Goal: Information Seeking & Learning: Learn about a topic

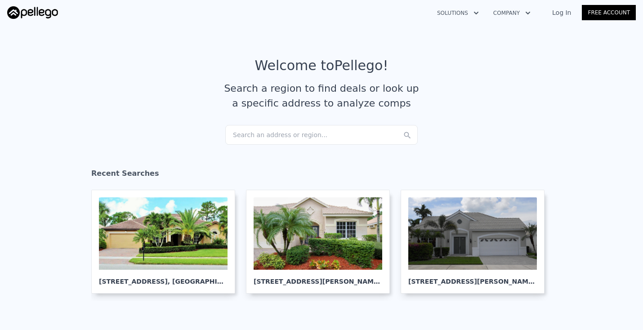
click at [255, 133] on div "Search an address or region..." at bounding box center [321, 135] width 192 height 20
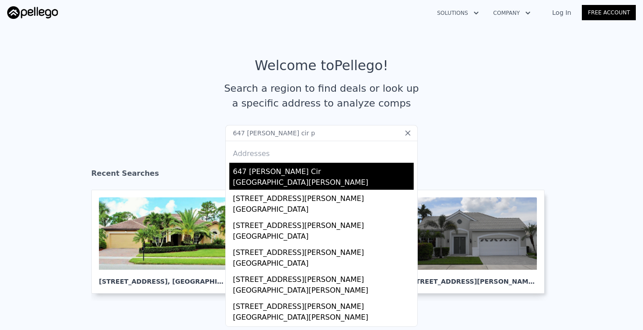
type input "647 [PERSON_NAME] cir p"
click at [276, 173] on div "647 [PERSON_NAME] Cir" at bounding box center [323, 170] width 181 height 14
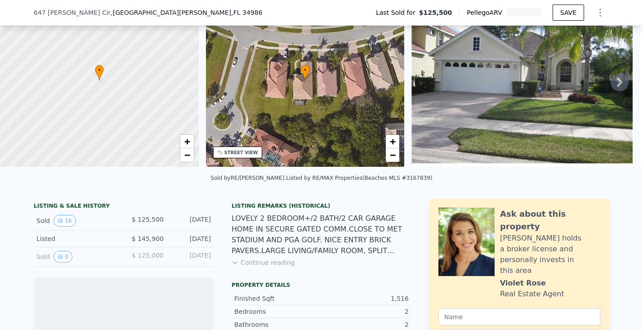
scroll to position [89, 0]
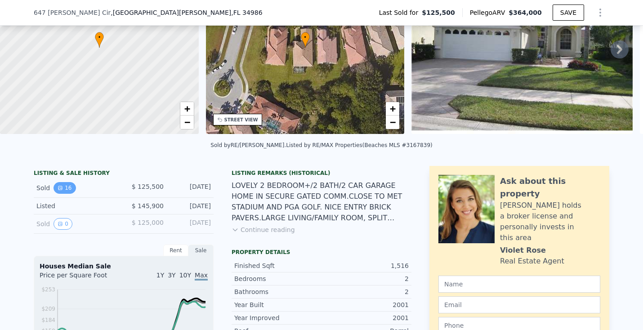
click at [70, 188] on button "16" at bounding box center [64, 188] width 22 height 12
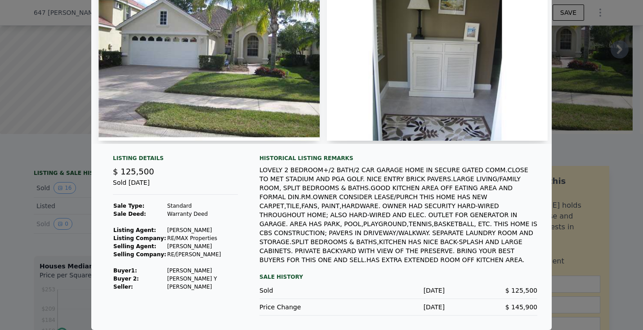
scroll to position [67, 0]
click at [214, 103] on img at bounding box center [208, 54] width 221 height 173
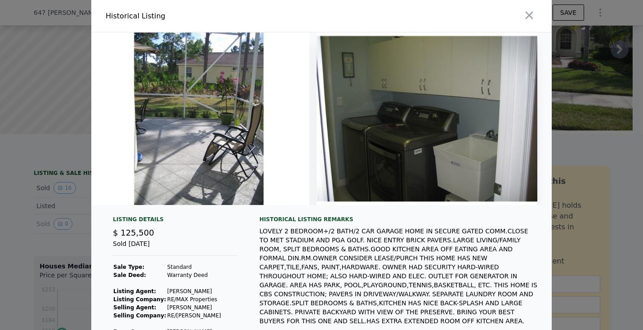
scroll to position [0, 0]
click at [523, 21] on icon "button" at bounding box center [529, 15] width 13 height 13
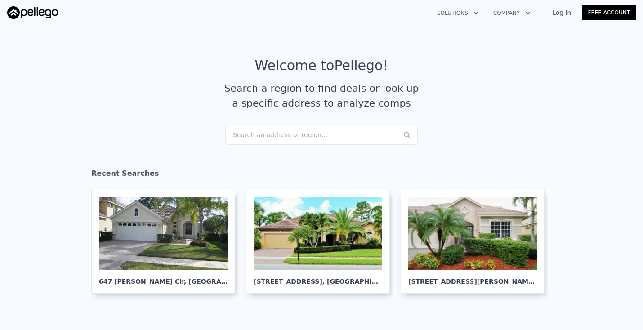
click at [257, 134] on div "Search an address or region..." at bounding box center [321, 135] width 192 height 20
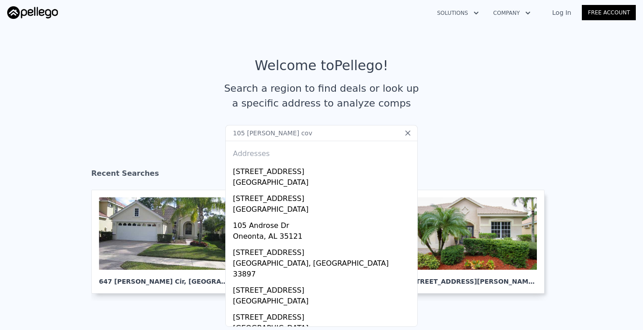
click at [236, 132] on input "105 [PERSON_NAME] cov" at bounding box center [321, 133] width 192 height 16
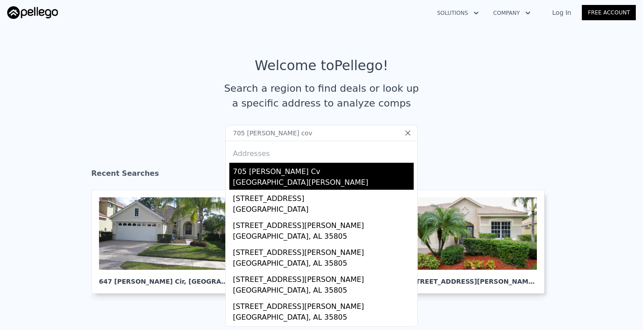
type input "705 [PERSON_NAME] cov"
click at [258, 173] on div "705 [PERSON_NAME] Cv" at bounding box center [323, 170] width 181 height 14
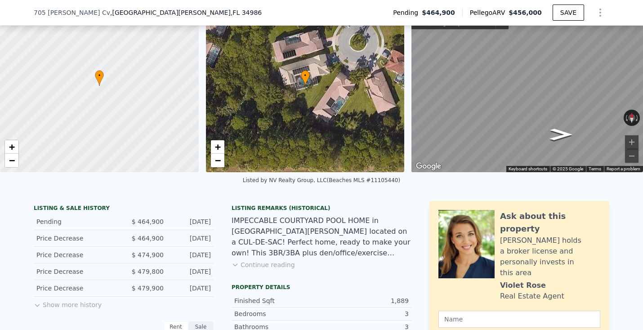
scroll to position [72, 0]
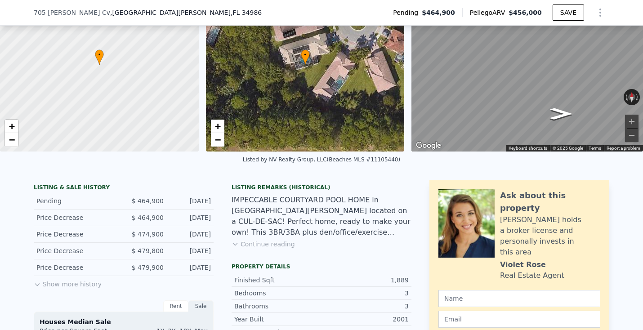
click at [253, 241] on button "Continue reading" at bounding box center [262, 244] width 63 height 9
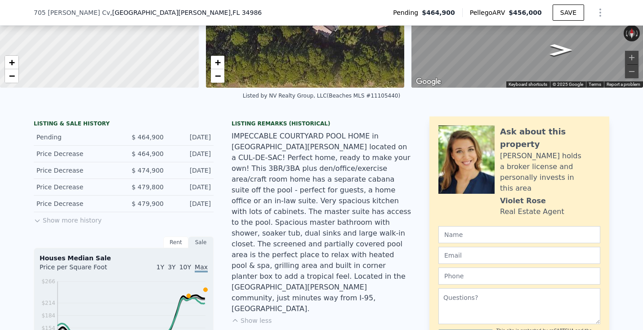
scroll to position [138, 0]
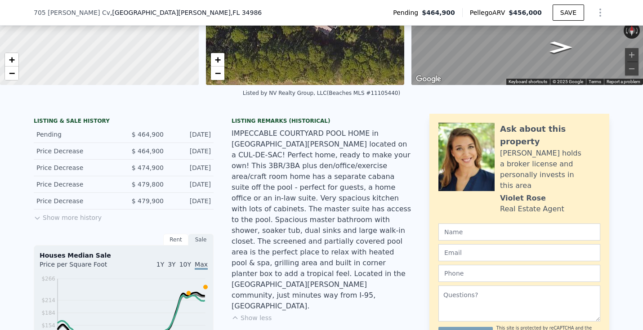
click at [80, 219] on button "Show more history" at bounding box center [68, 215] width 68 height 13
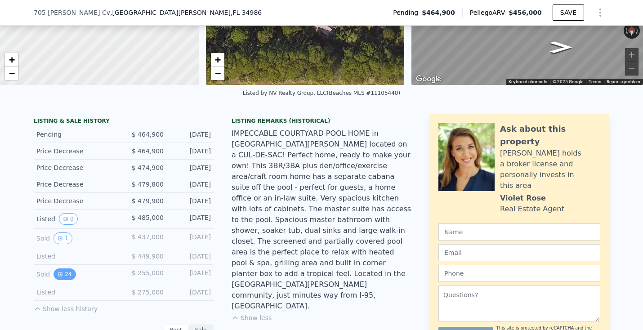
click at [67, 270] on button "24" at bounding box center [64, 274] width 22 height 12
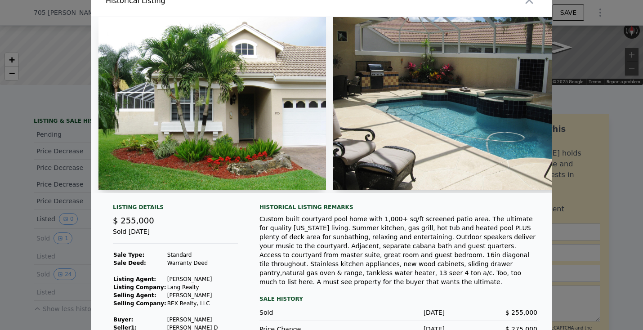
scroll to position [17, 0]
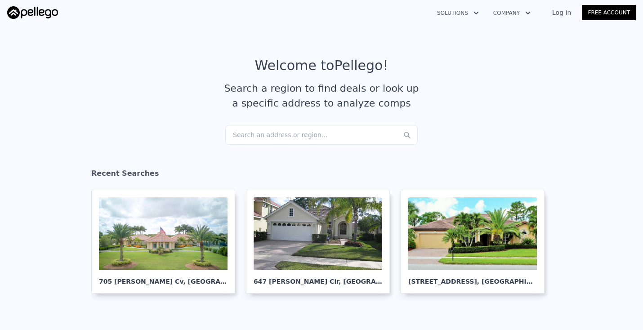
click at [202, 1] on nav "Solutions Company Open main menu Log In Free Account" at bounding box center [321, 12] width 643 height 25
